Goal: Transaction & Acquisition: Book appointment/travel/reservation

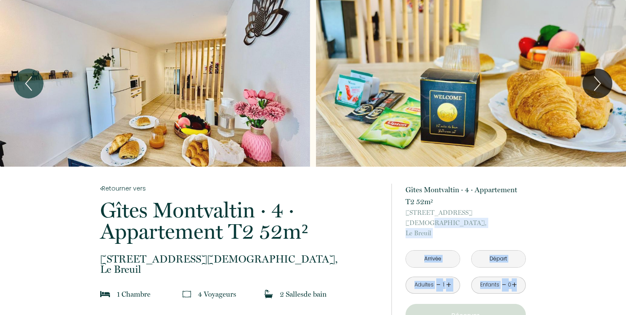
click at [626, 314] on html "45 € à partir de Réserver 1 2 Retourner vers Gîtes Montvaltin · 4 · Appartement…" at bounding box center [313, 157] width 626 height 315
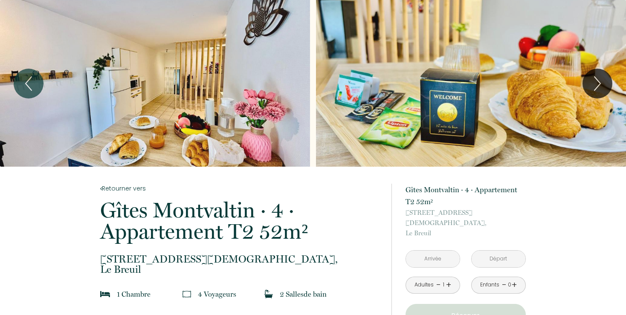
click at [429, 251] on input "text" at bounding box center [433, 259] width 54 height 17
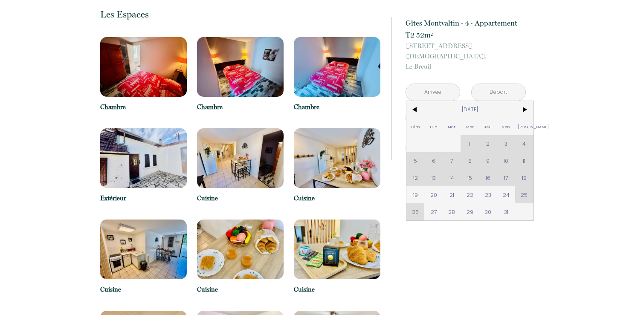
scroll to position [736, 0]
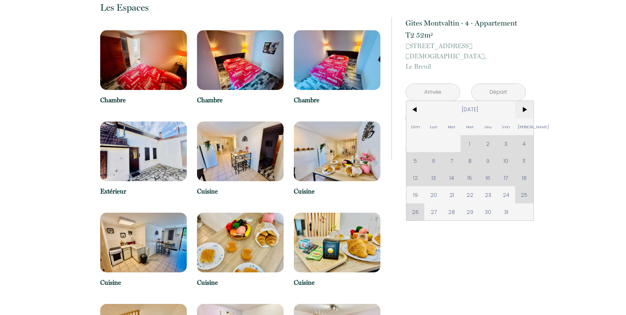
click at [521, 101] on span ">" at bounding box center [525, 109] width 18 height 17
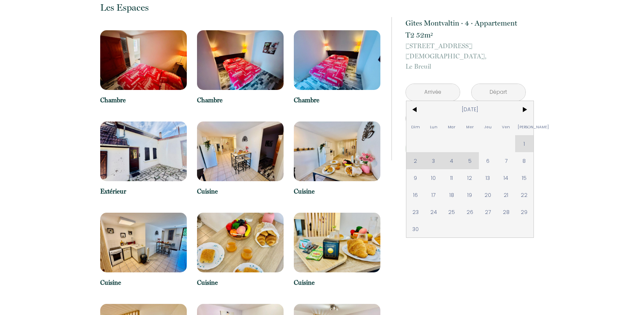
click at [433, 149] on div "Dim Lun Mar Mer Jeu Ven Sam 1 2 3 4 5 6 7 8 9 10 11 12 13 14 15 16 17 18 19 20 …" at bounding box center [470, 169] width 127 height 137
click at [453, 147] on div "Dim Lun Mar Mer Jeu Ven Sam 1 2 3 4 5 6 7 8 9 10 11 12 13 14 15 16 17 18 19 20 …" at bounding box center [470, 169] width 127 height 137
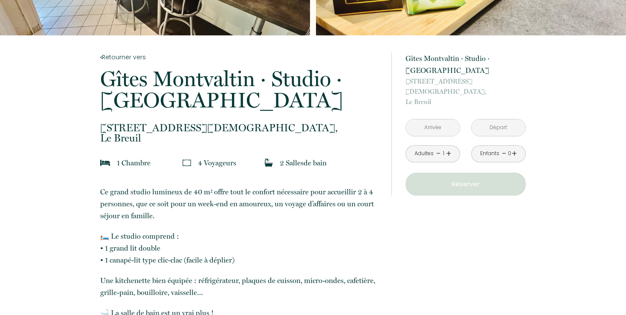
scroll to position [143, 0]
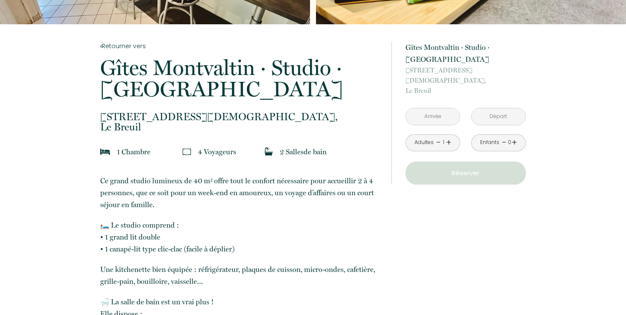
click at [437, 108] on input "text" at bounding box center [433, 116] width 54 height 17
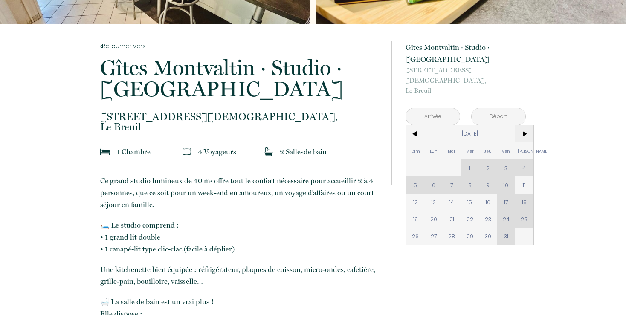
click at [523, 125] on span ">" at bounding box center [525, 133] width 18 height 17
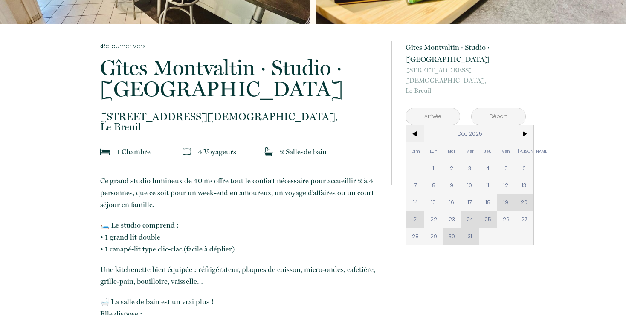
click at [419, 125] on span "<" at bounding box center [416, 133] width 18 height 17
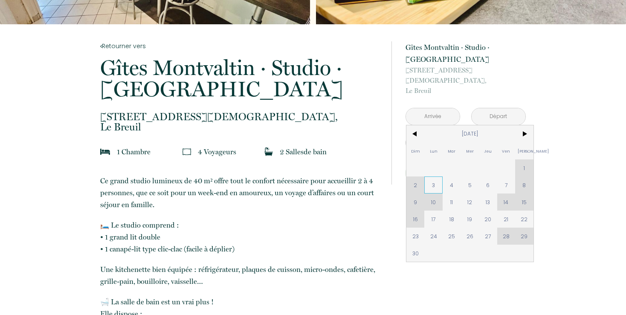
click at [435, 177] on span "3" at bounding box center [434, 185] width 18 height 17
click at [490, 175] on div "à partir de 60 € Gîtes Montvaltin · Studio · Grand Studio Villa 275 Impasse des…" at bounding box center [459, 113] width 134 height 178
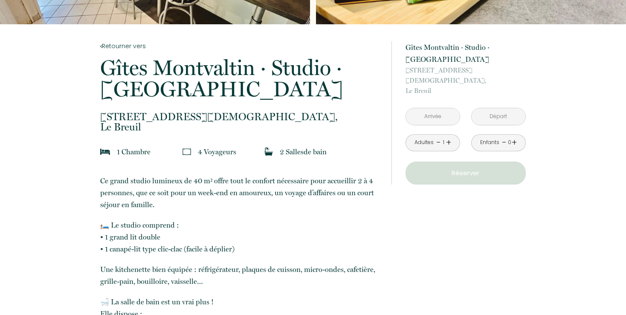
type input "Lun 03 Nov 2025"
click at [508, 108] on input "Mar 04 Nov 2025" at bounding box center [499, 116] width 54 height 17
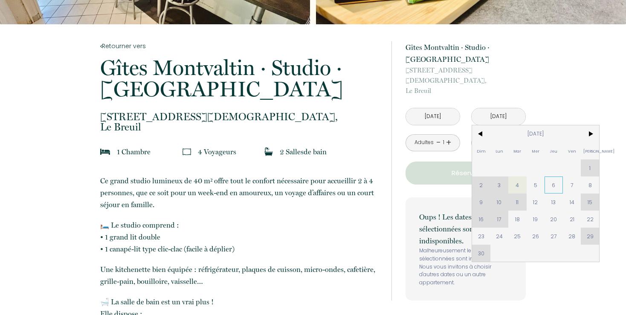
click at [557, 177] on span "6" at bounding box center [554, 185] width 18 height 17
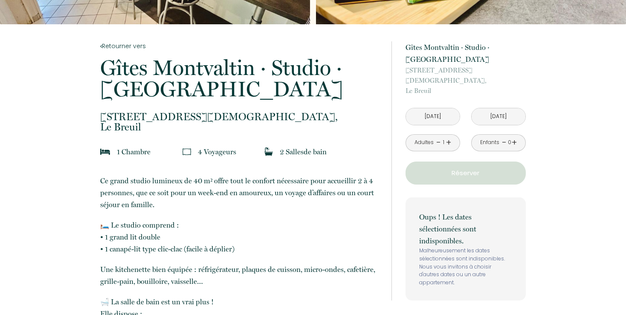
type input "Jeu 06 Nov 2025"
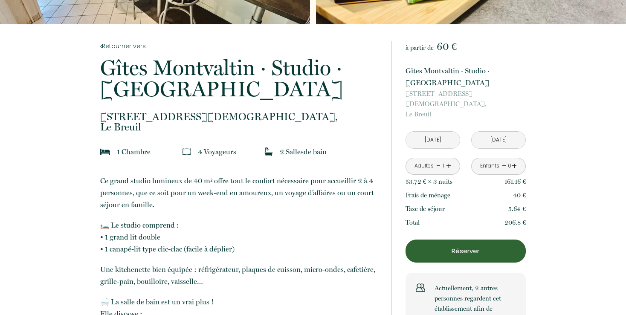
click at [446, 160] on link "+" at bounding box center [448, 166] width 5 height 13
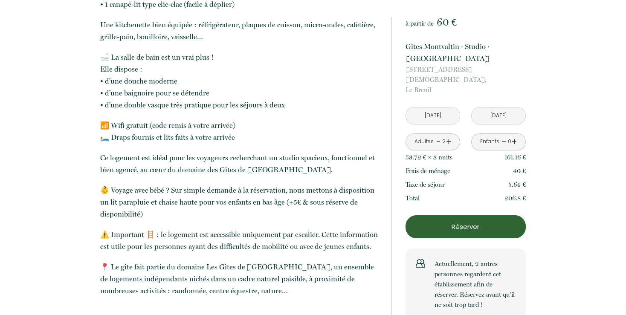
scroll to position [390, 0]
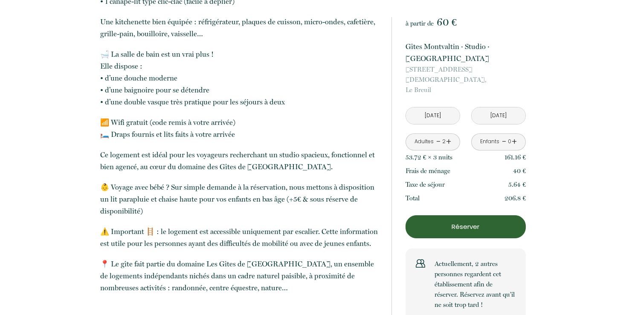
click at [466, 222] on p "Réserver" at bounding box center [466, 227] width 114 height 10
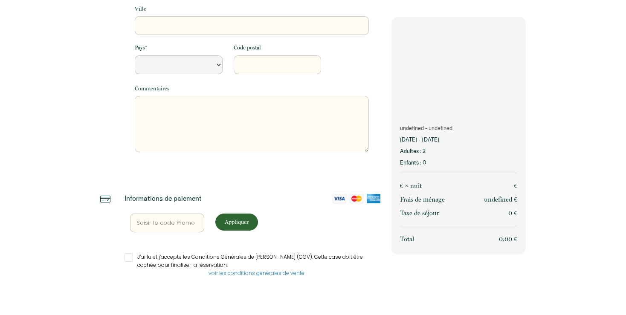
scroll to position [199, 0]
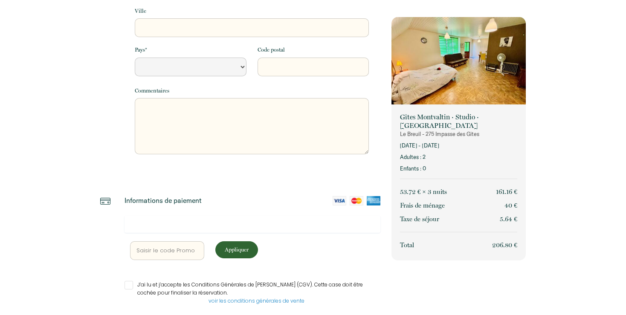
select select "Default select example"
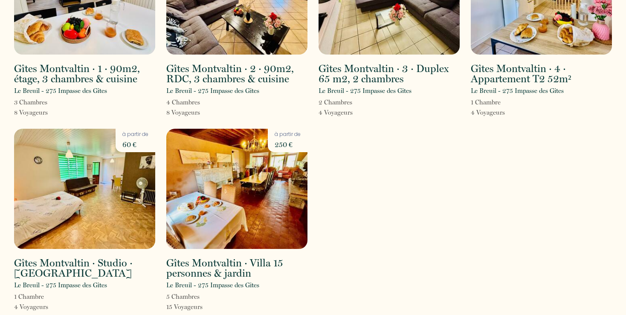
scroll to position [124, 0]
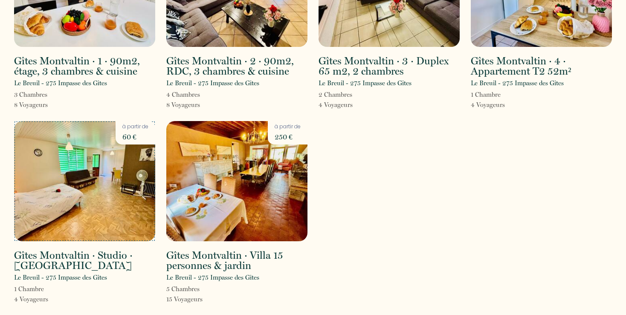
click at [88, 201] on img at bounding box center [84, 181] width 141 height 120
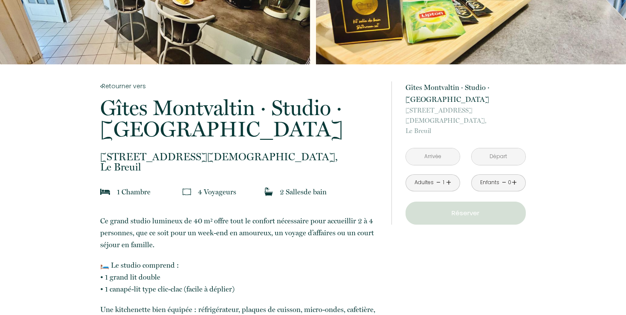
scroll to position [135, 0]
